Goal: Task Accomplishment & Management: Complete application form

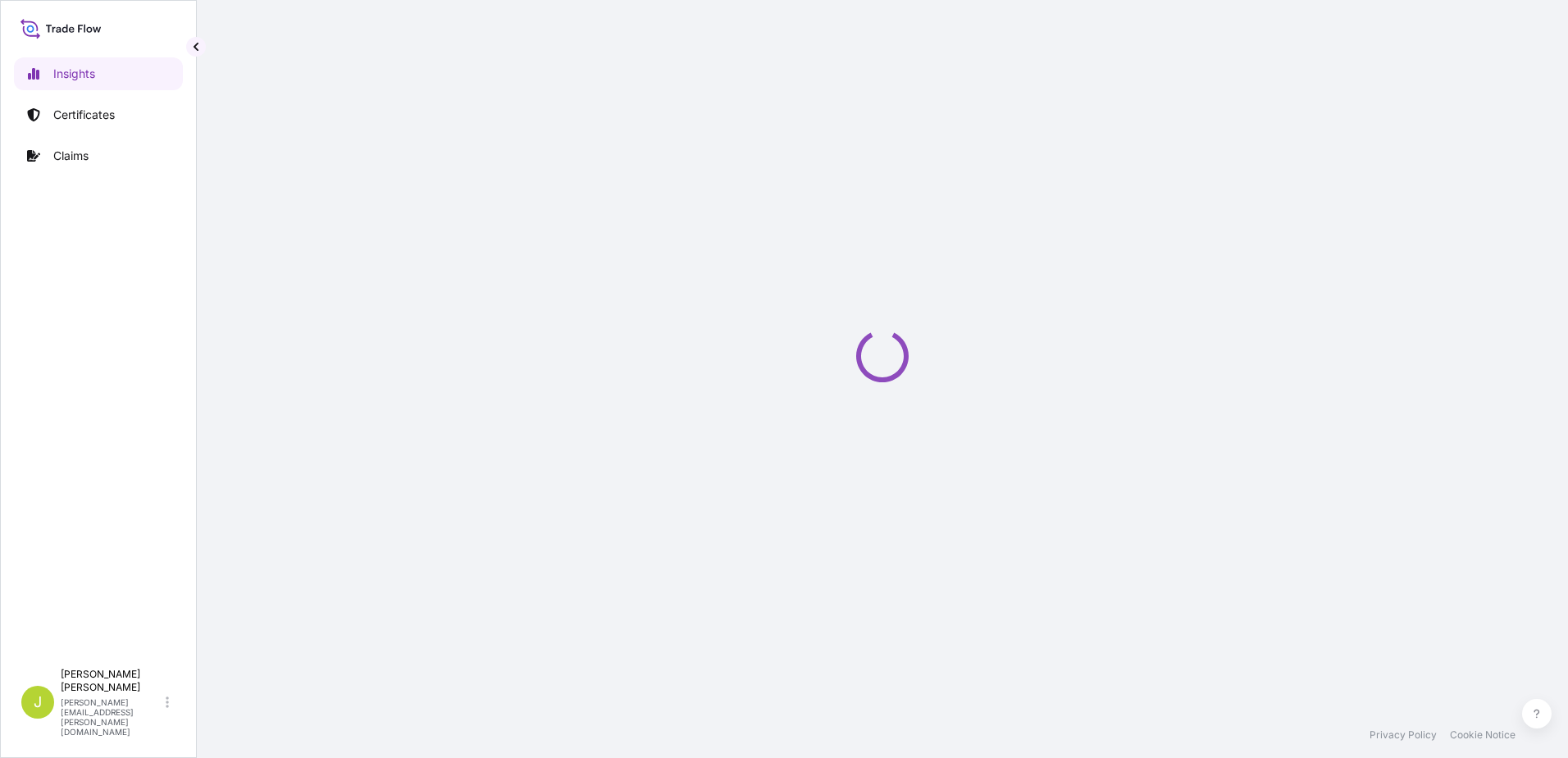
select select "2025"
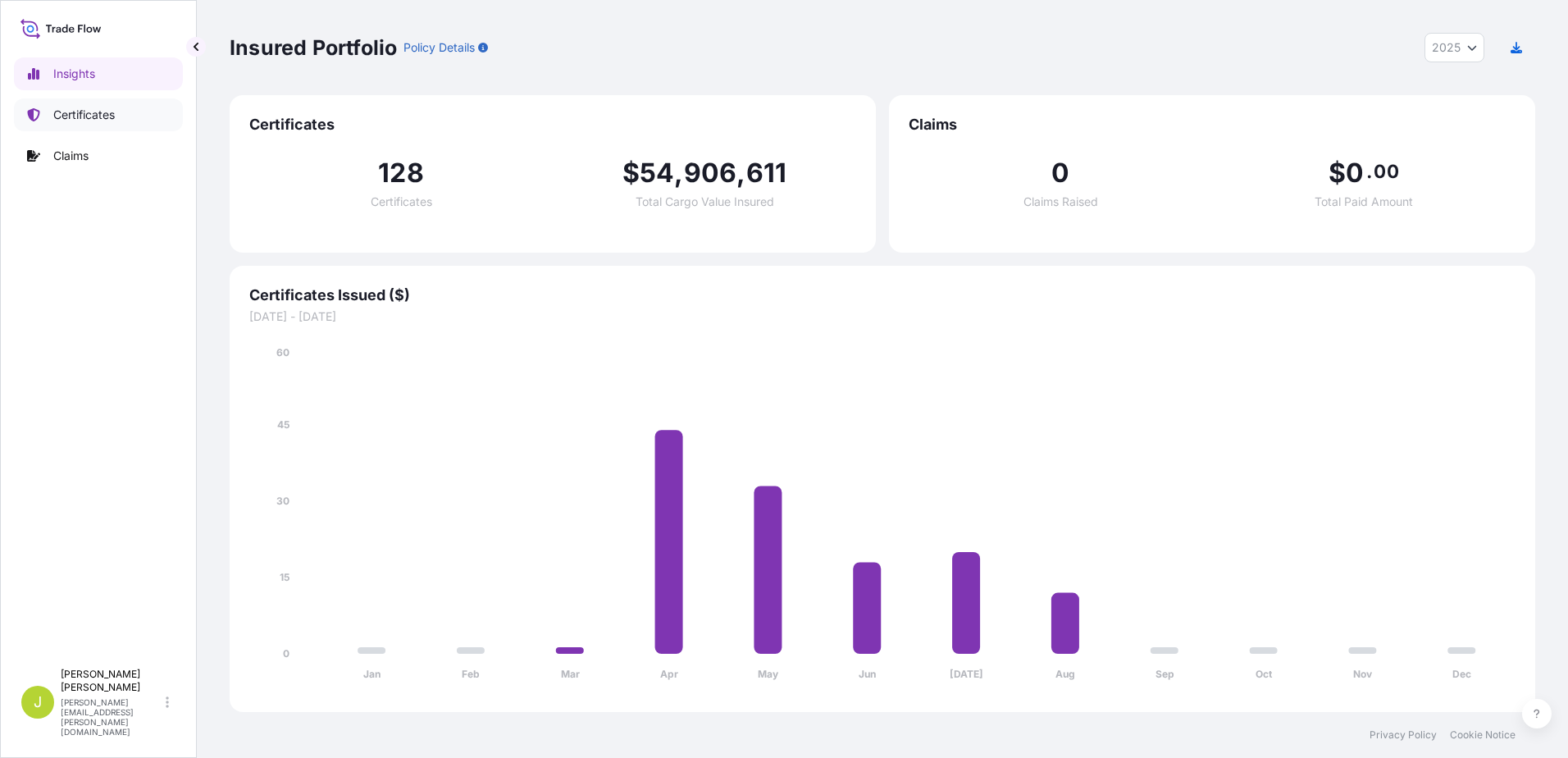
click at [112, 112] on p "Certificates" at bounding box center [84, 115] width 62 height 16
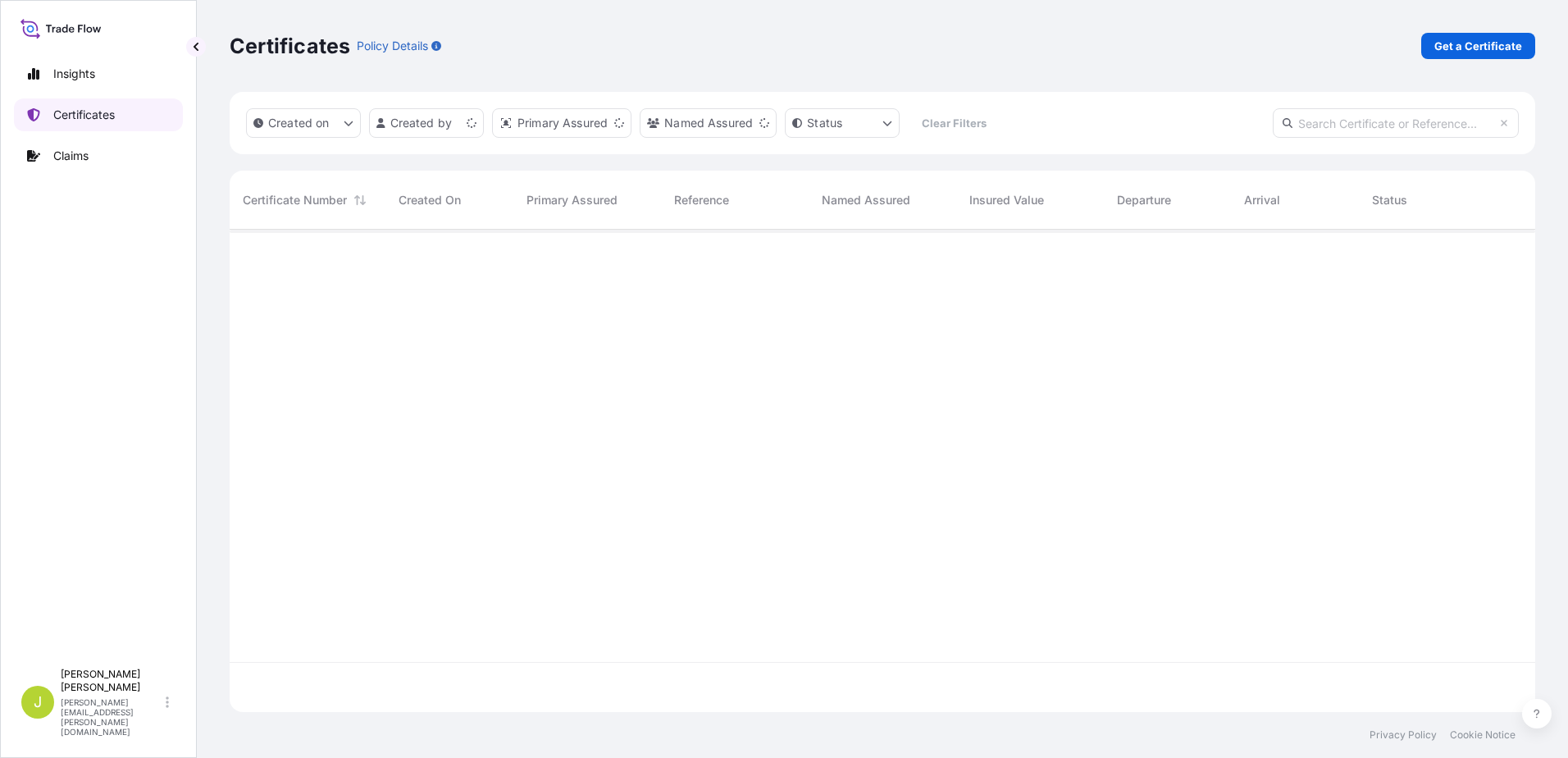
scroll to position [479, 1293]
click at [1457, 47] on p "Get a Certificate" at bounding box center [1477, 45] width 88 height 16
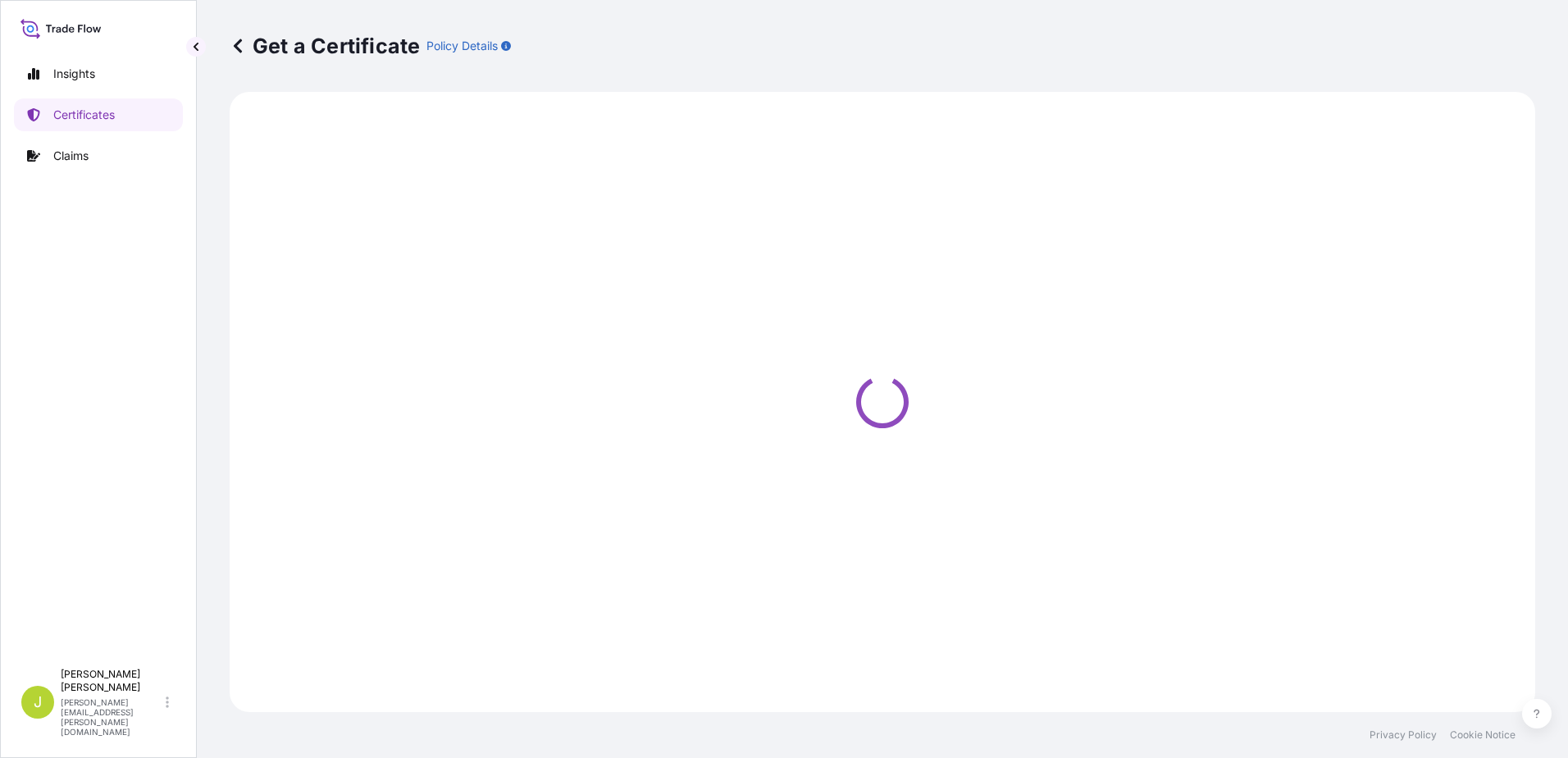
select select "Sea"
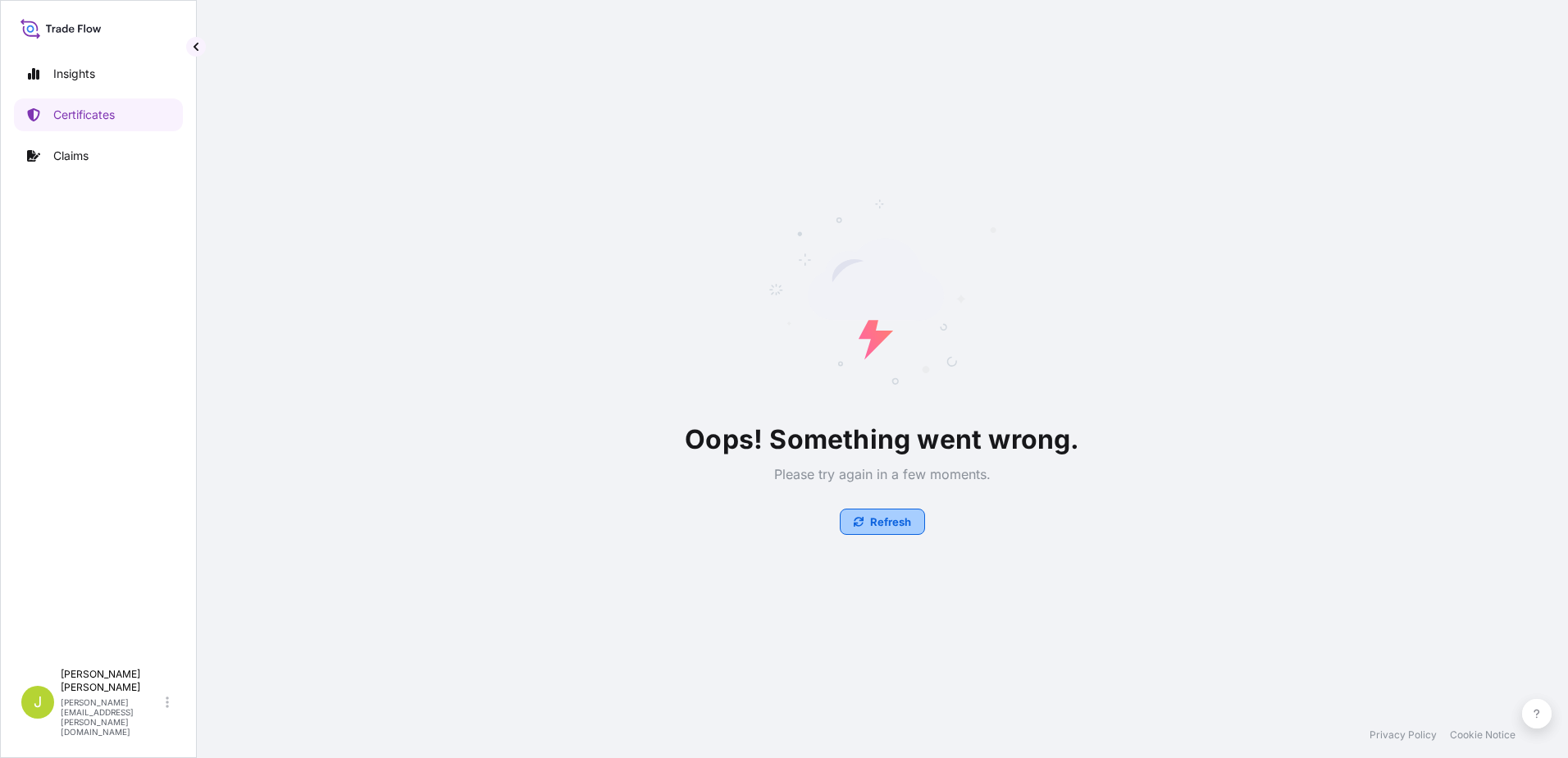
click at [904, 526] on p "Refresh" at bounding box center [890, 521] width 41 height 16
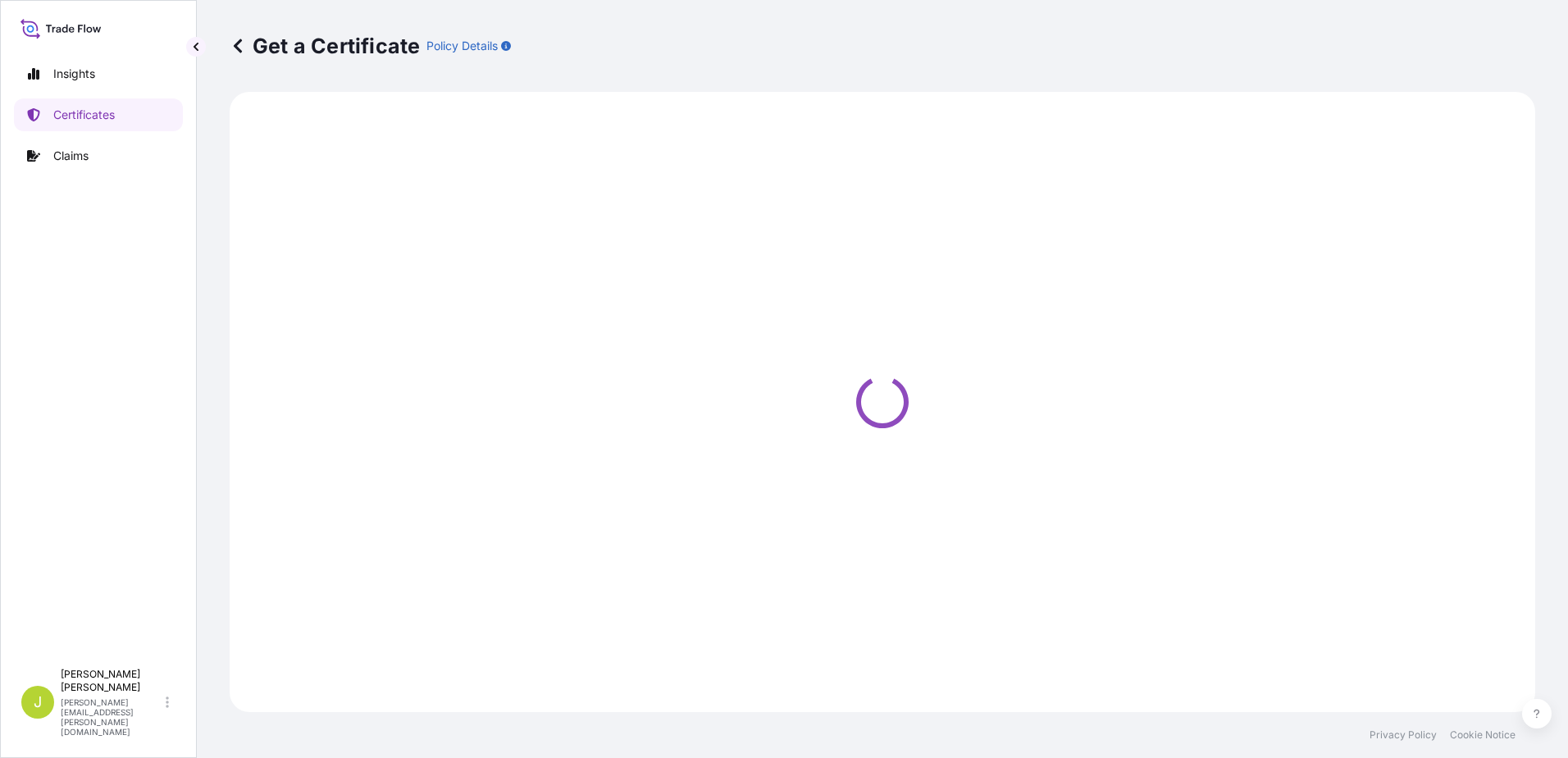
select select "Sea"
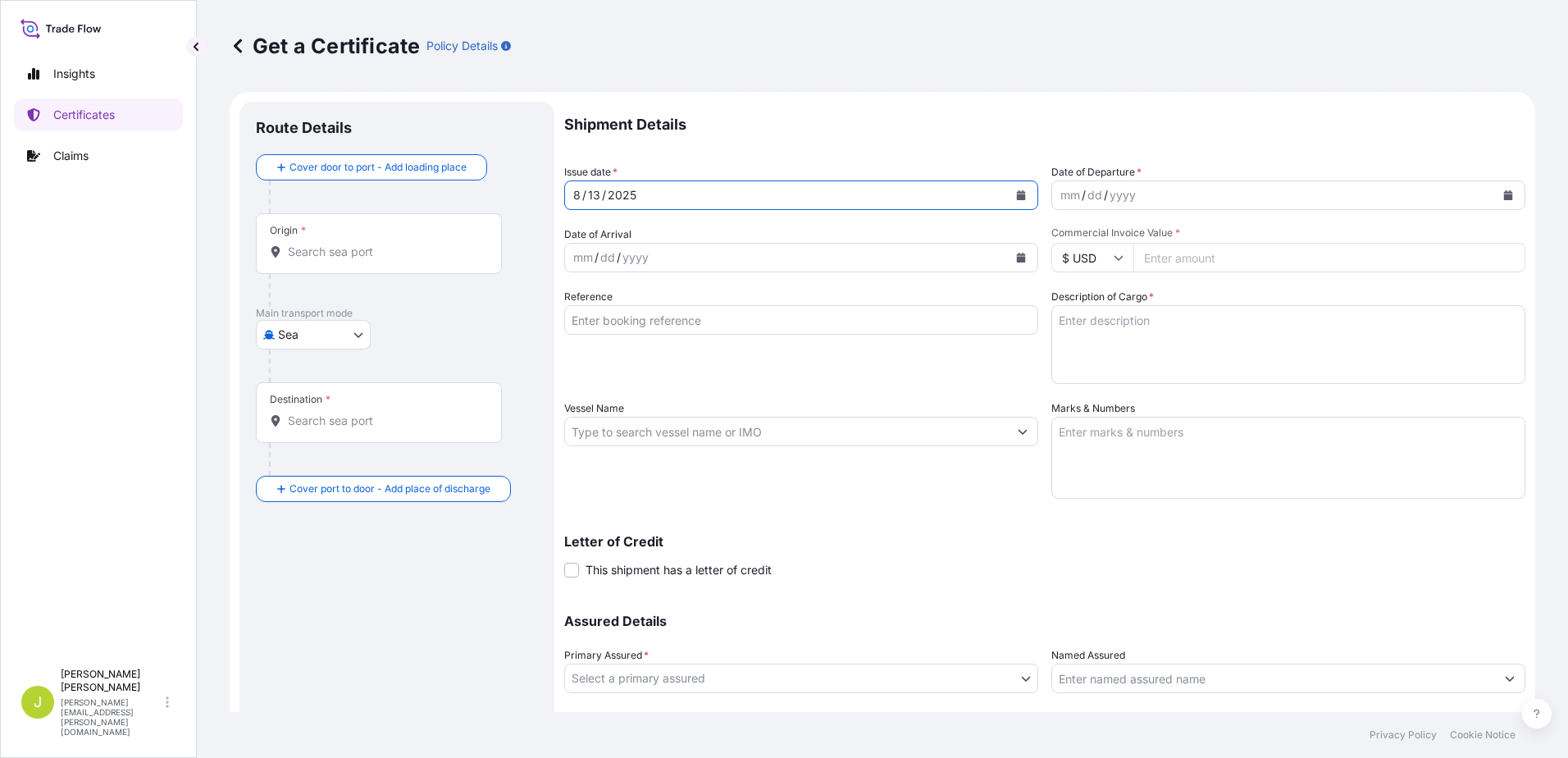
click at [807, 163] on div "Shipment Details Issue date * [DATE] Date of Departure * mm / dd / yyyy Date of…" at bounding box center [1044, 430] width 961 height 657
